Goal: Information Seeking & Learning: Learn about a topic

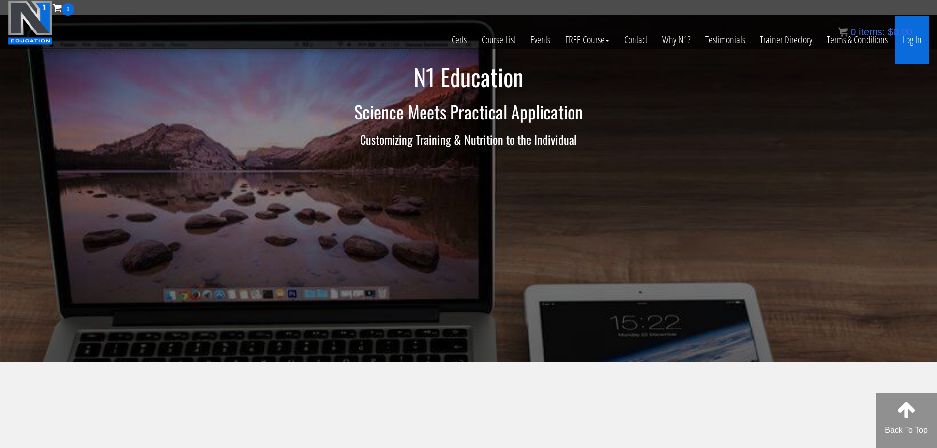
click at [916, 44] on link "Log In" at bounding box center [912, 40] width 34 height 48
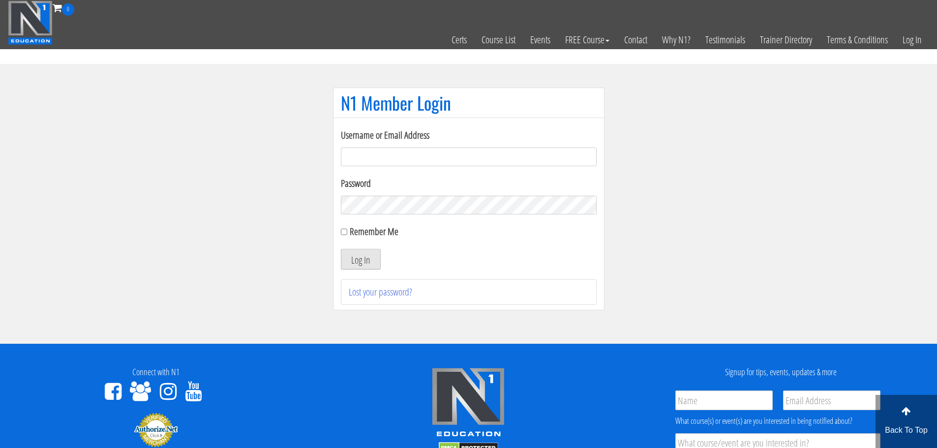
type input "[EMAIL_ADDRESS][DOMAIN_NAME]"
click at [362, 258] on button "Log In" at bounding box center [361, 259] width 40 height 21
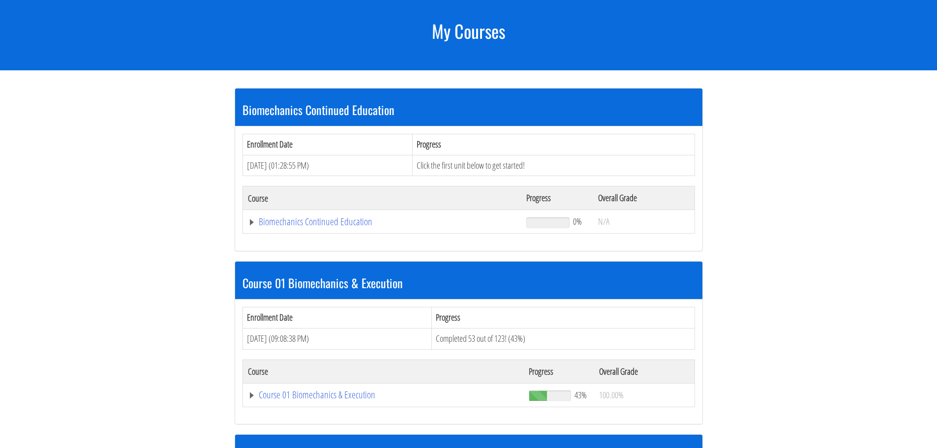
scroll to position [174, 0]
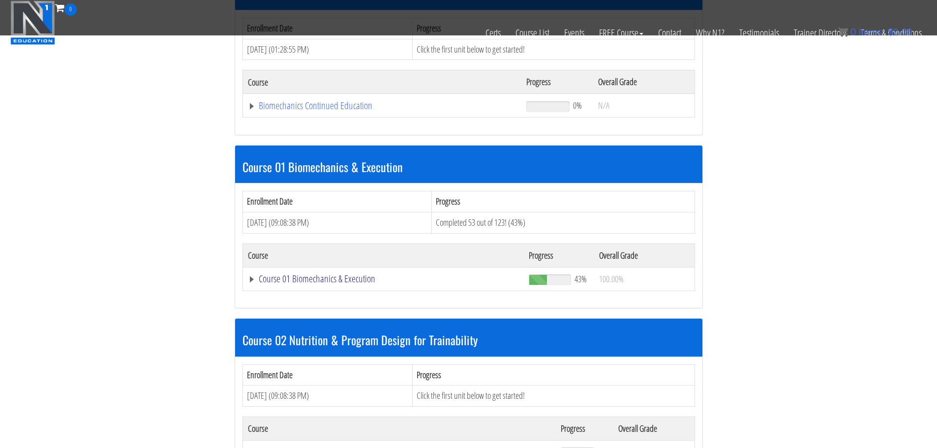
click at [355, 281] on link "Course 01 Biomechanics & Execution" at bounding box center [384, 279] width 272 height 10
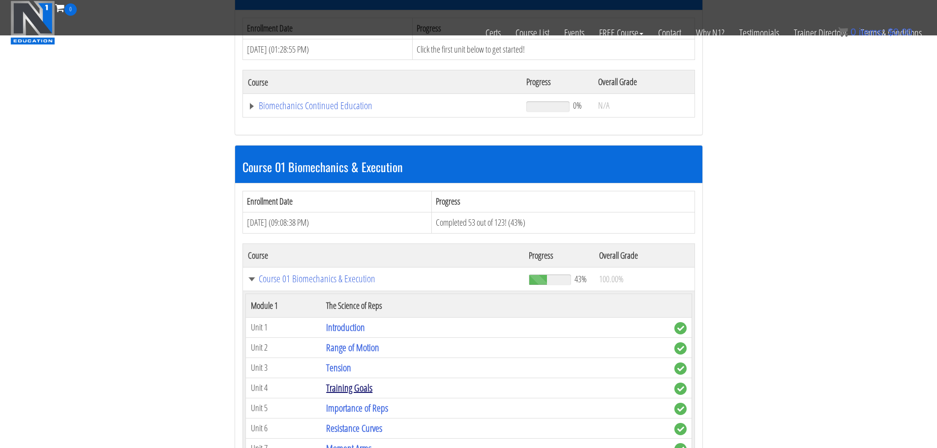
click at [351, 390] on link "Training Goals" at bounding box center [349, 387] width 46 height 13
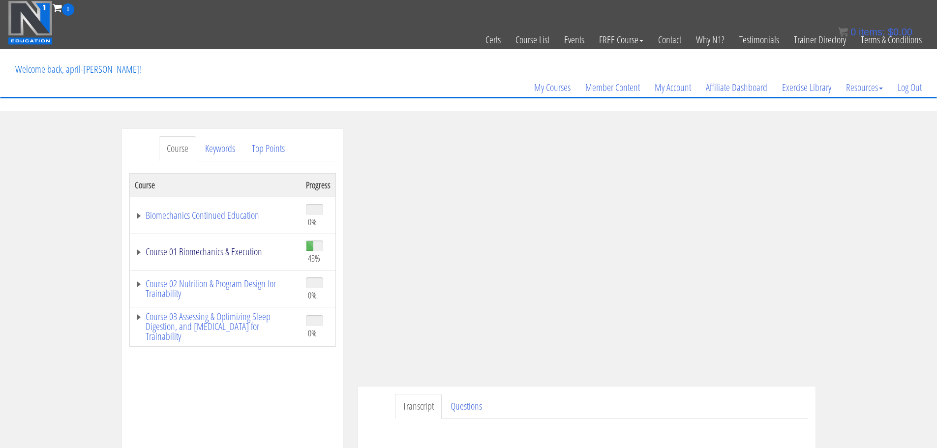
click at [238, 255] on link "Course 01 Biomechanics & Execution" at bounding box center [215, 252] width 161 height 10
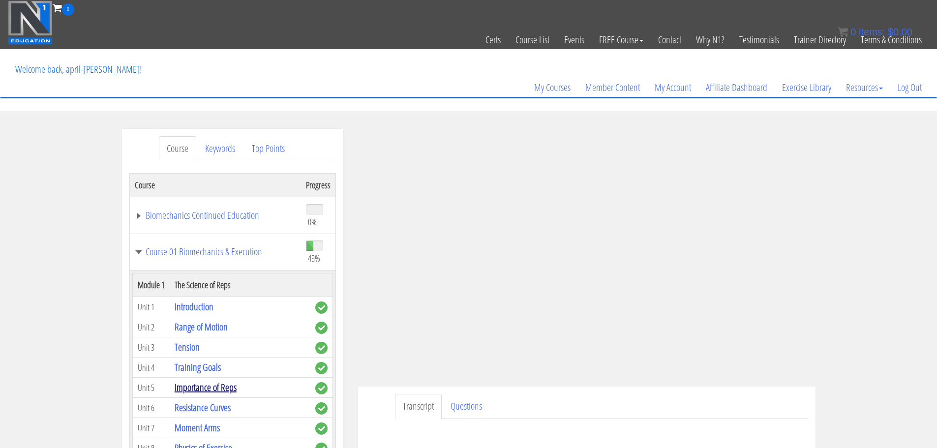
click at [208, 390] on link "Importance of Reps" at bounding box center [206, 387] width 62 height 13
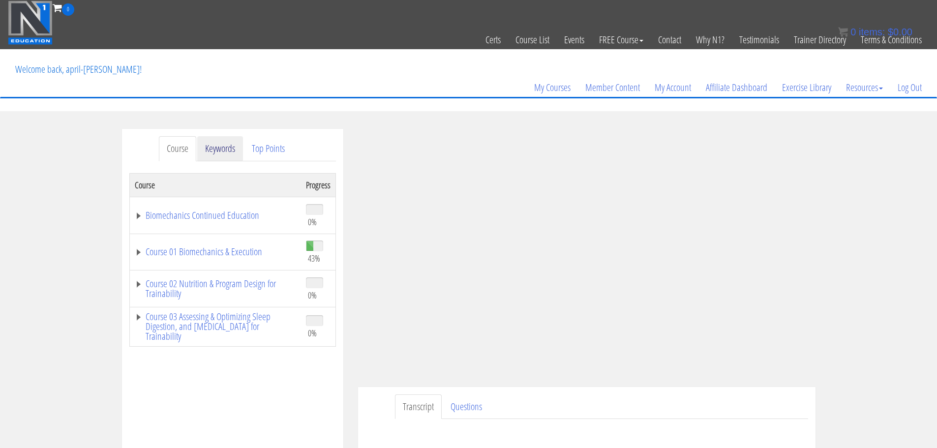
click at [222, 154] on link "Keywords" at bounding box center [220, 148] width 46 height 25
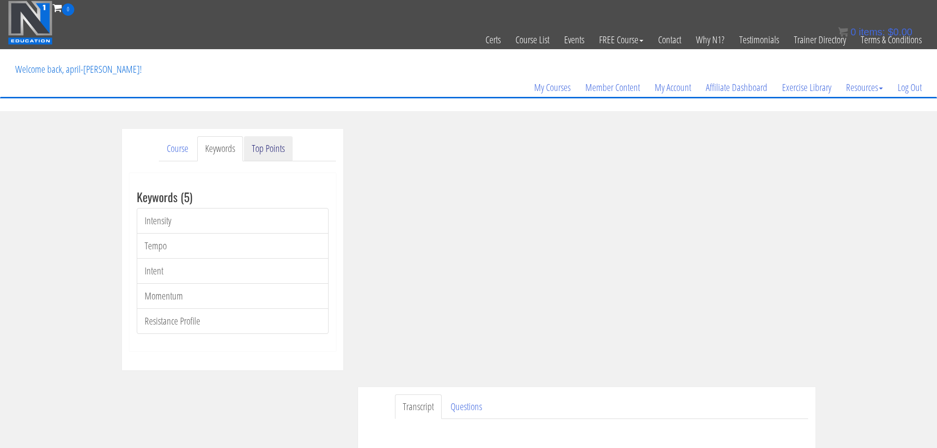
click at [257, 152] on link "Top Points" at bounding box center [268, 148] width 49 height 25
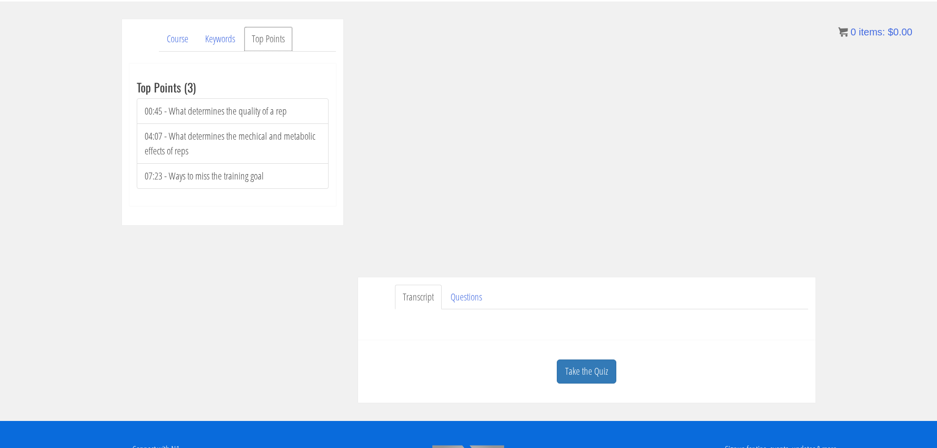
scroll to position [86, 0]
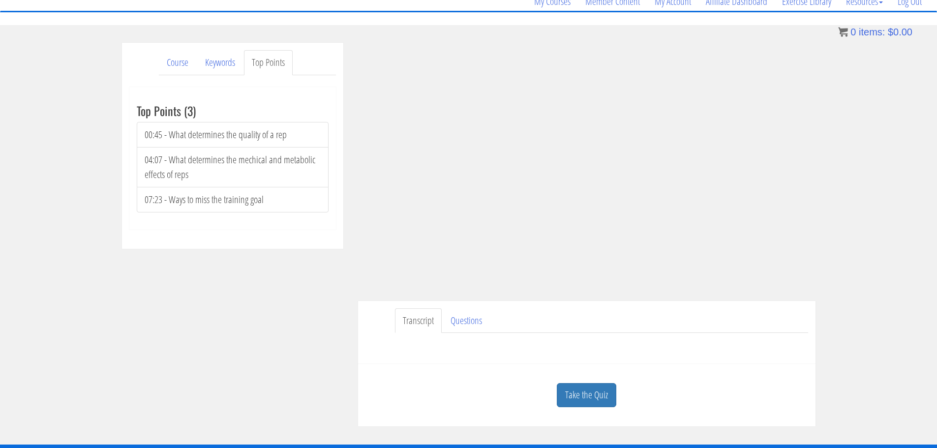
click at [844, 375] on div "Course Keywords Top Points Course Progress Biomechanics Continued Education 0% …" at bounding box center [468, 235] width 937 height 384
click at [171, 66] on link "Course" at bounding box center [177, 62] width 37 height 25
